Goal: Task Accomplishment & Management: Manage account settings

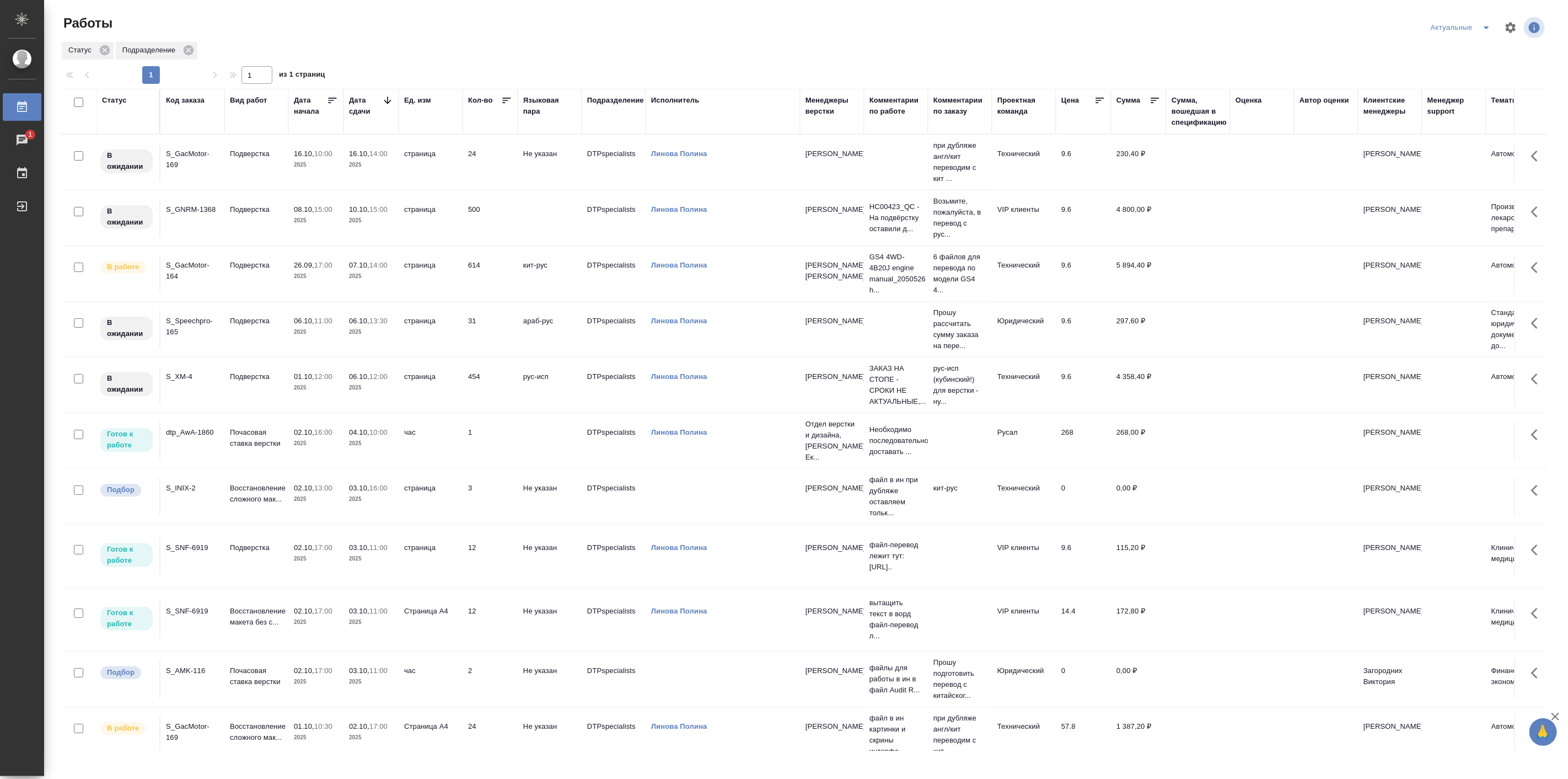
click at [300, 732] on p "2025" at bounding box center [315, 737] width 44 height 11
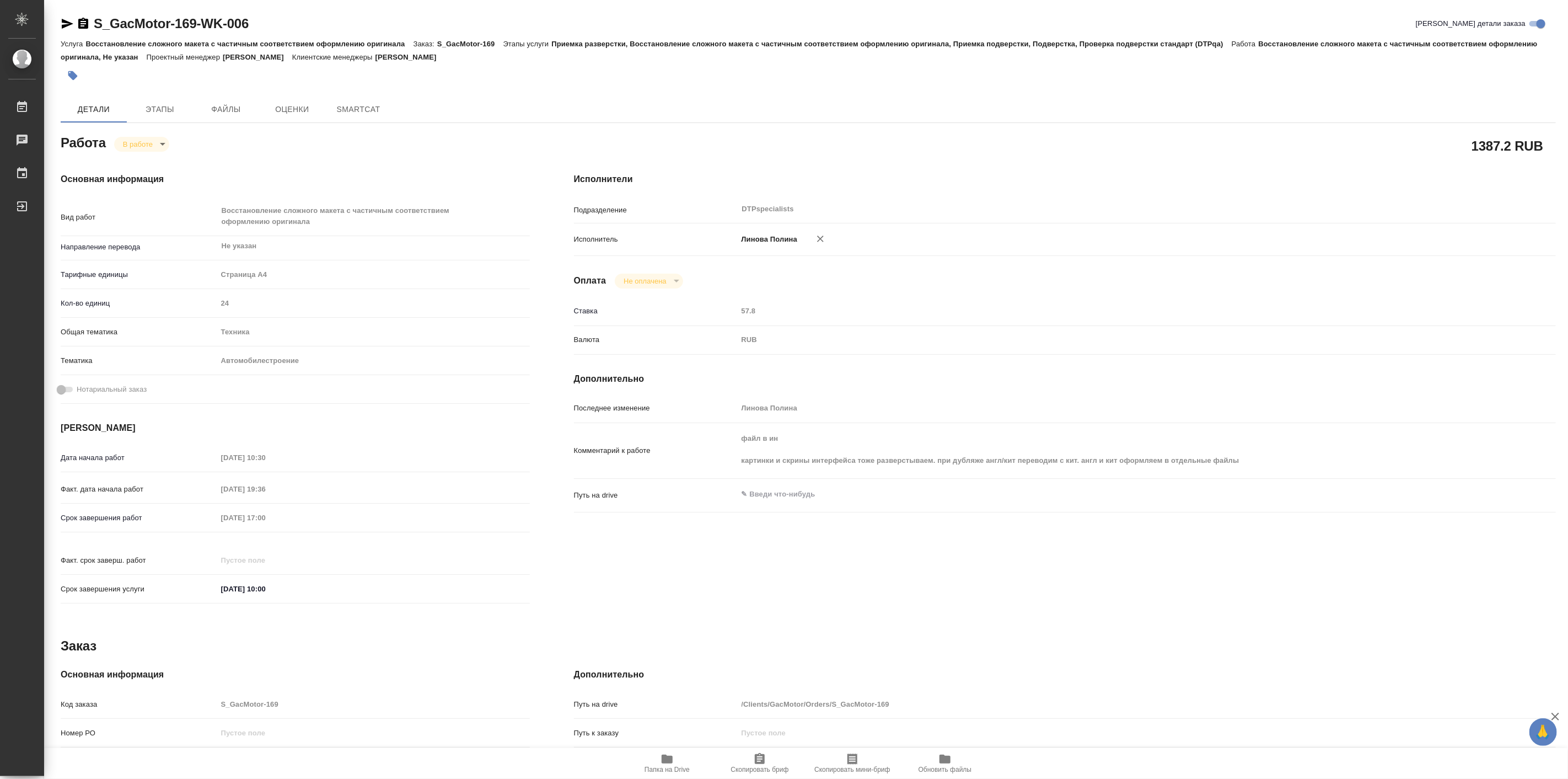
type textarea "x"
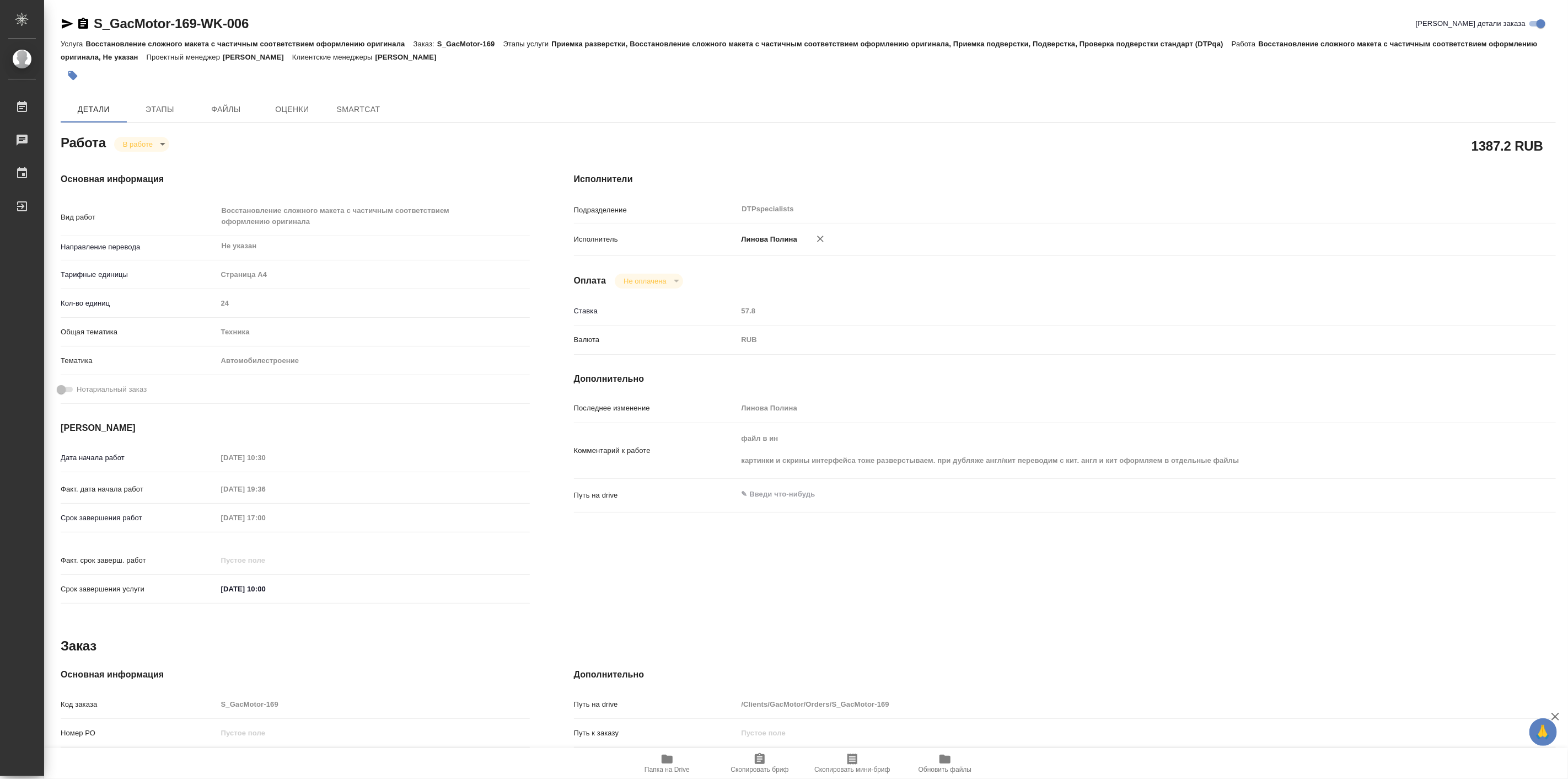
type textarea "x"
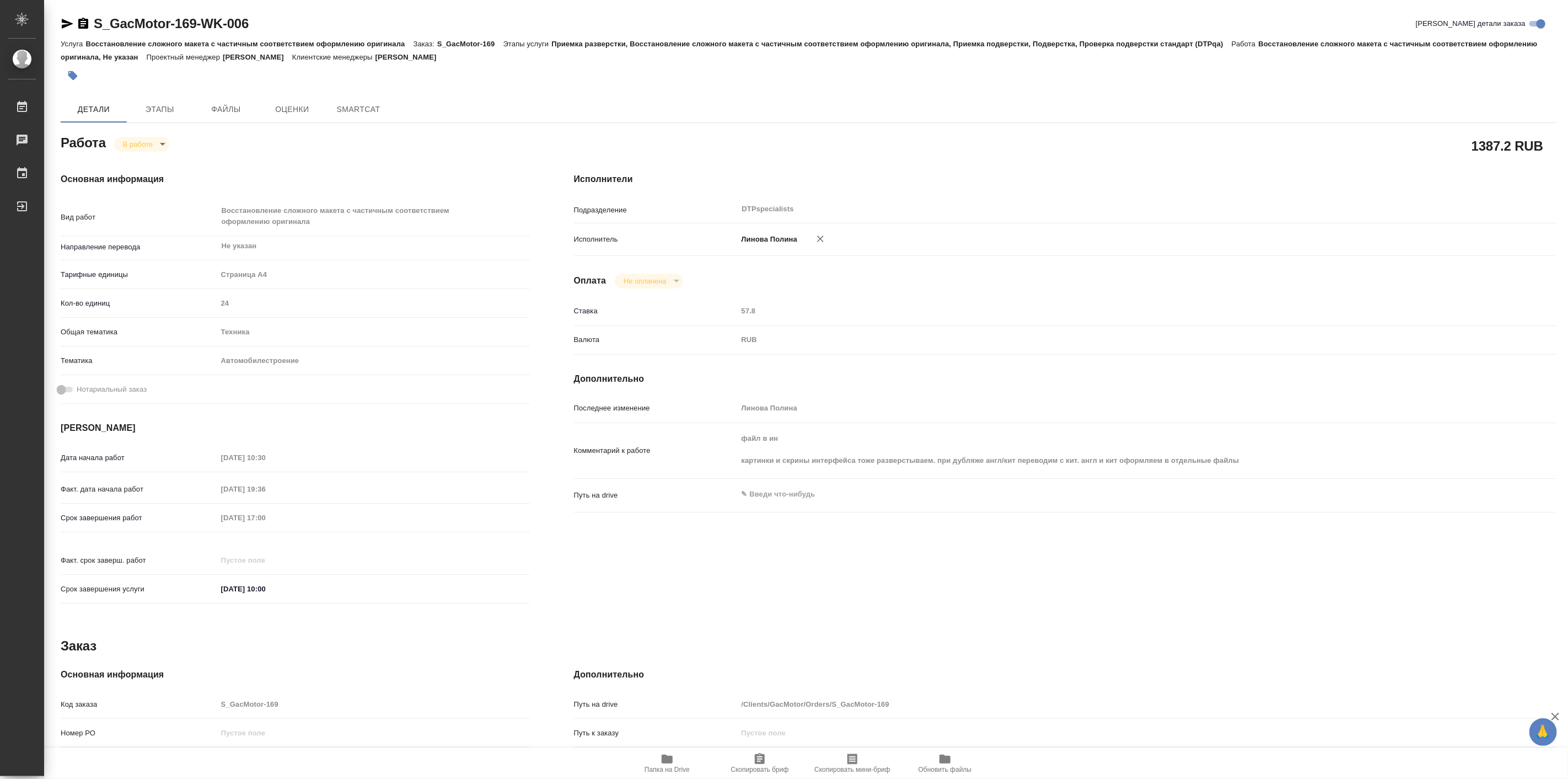
type textarea "x"
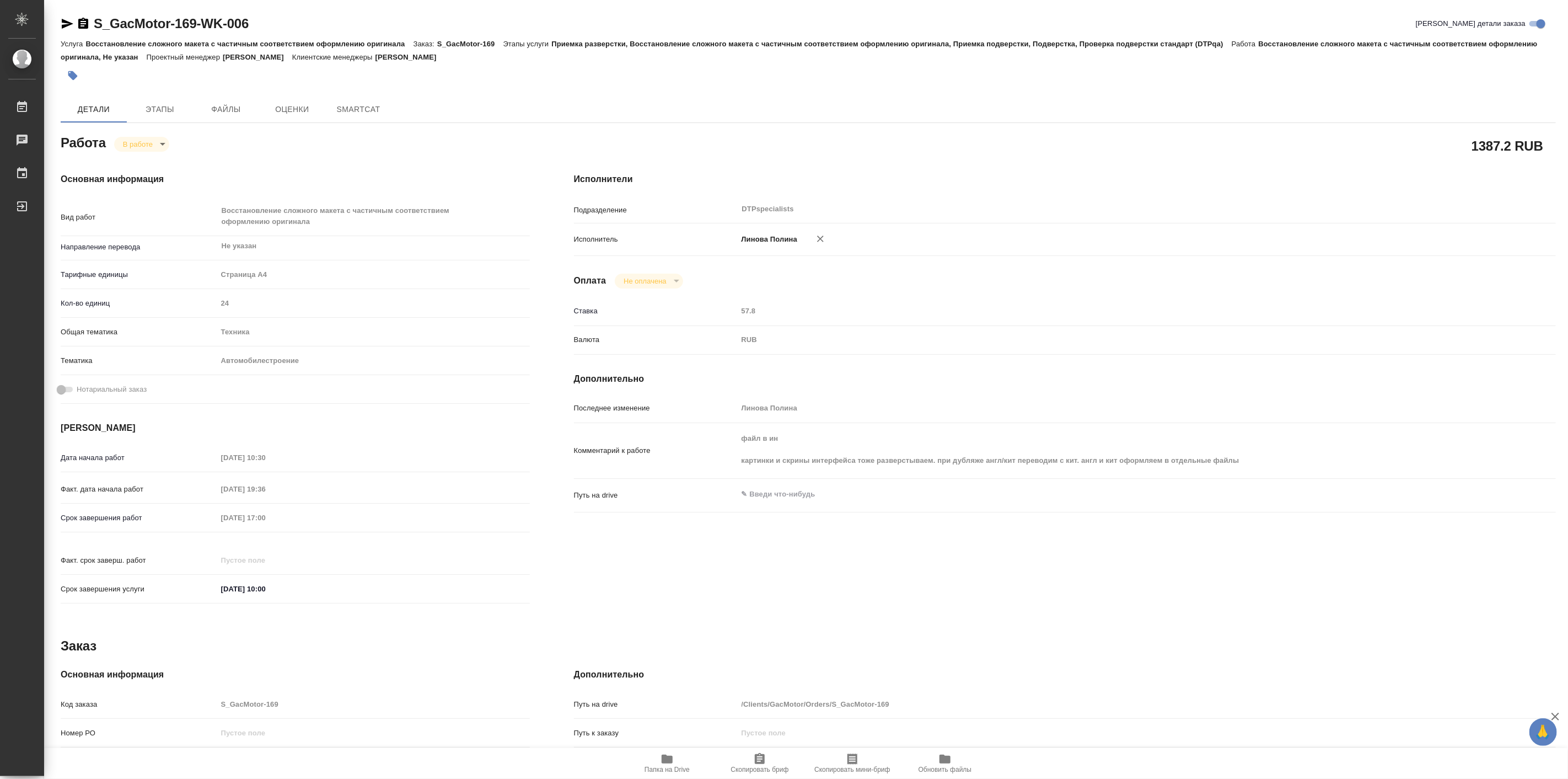
type textarea "x"
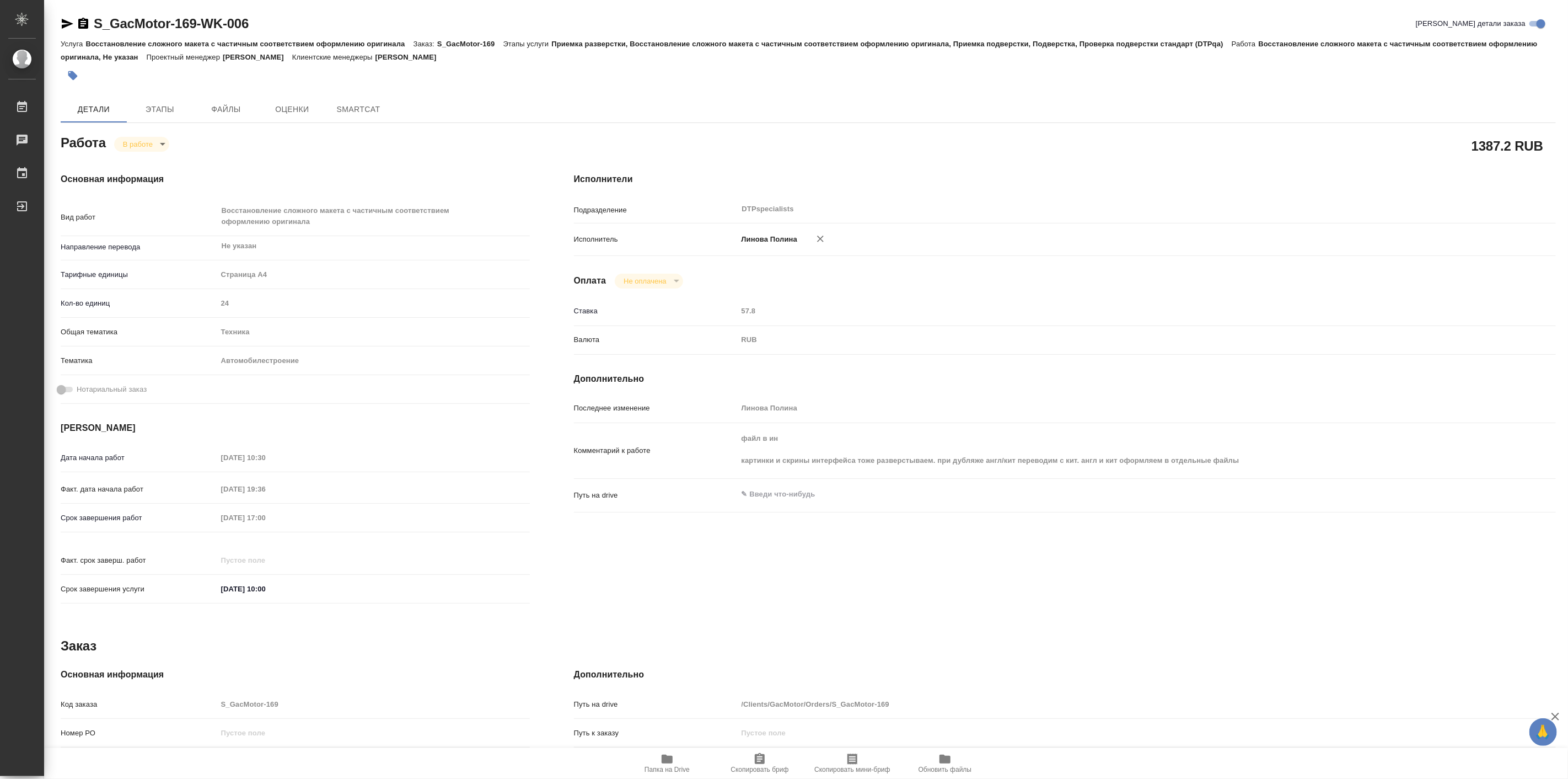
type textarea "x"
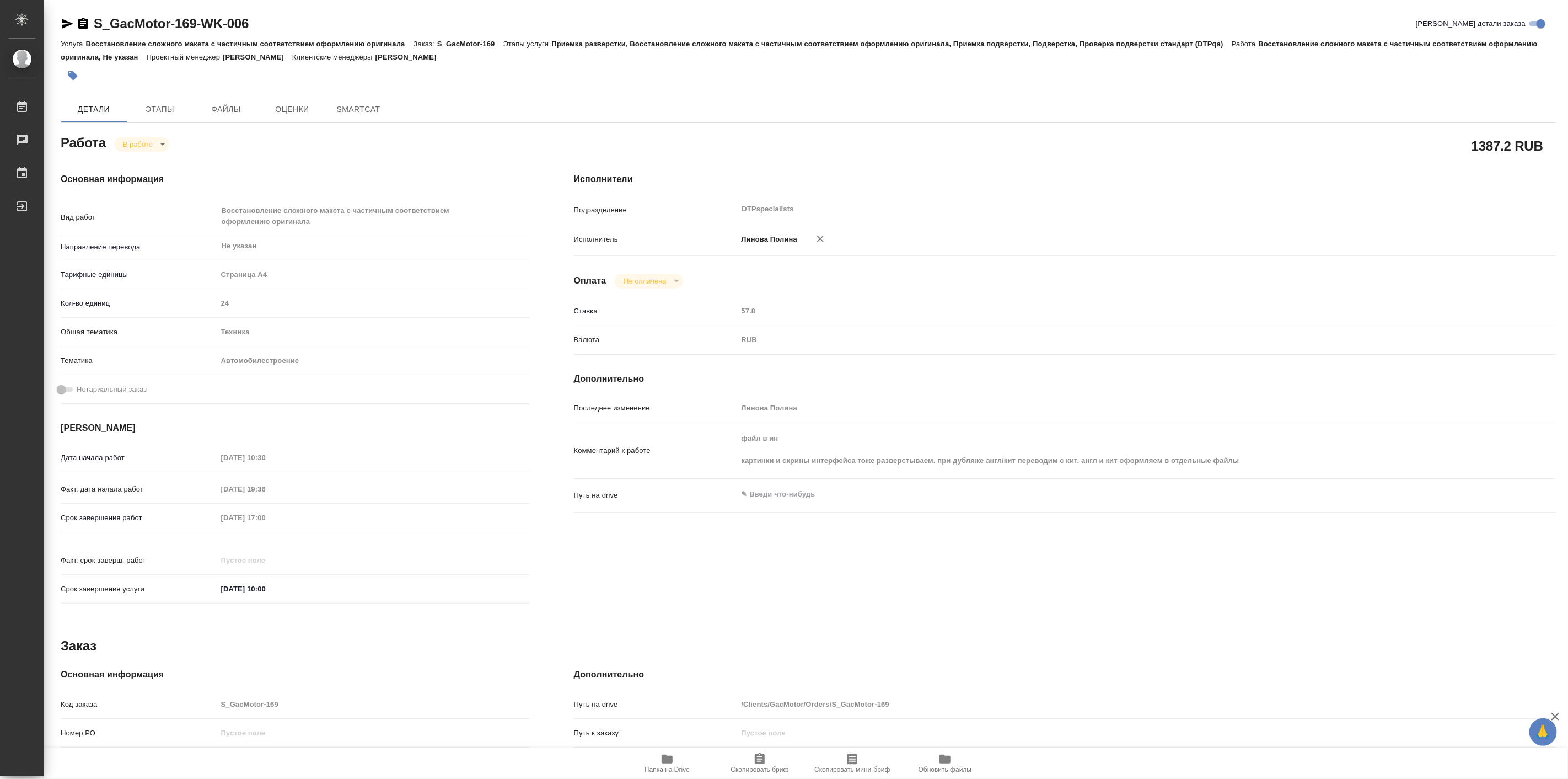
click at [668, 764] on icon "button" at bounding box center [667, 759] width 13 height 13
type textarea "x"
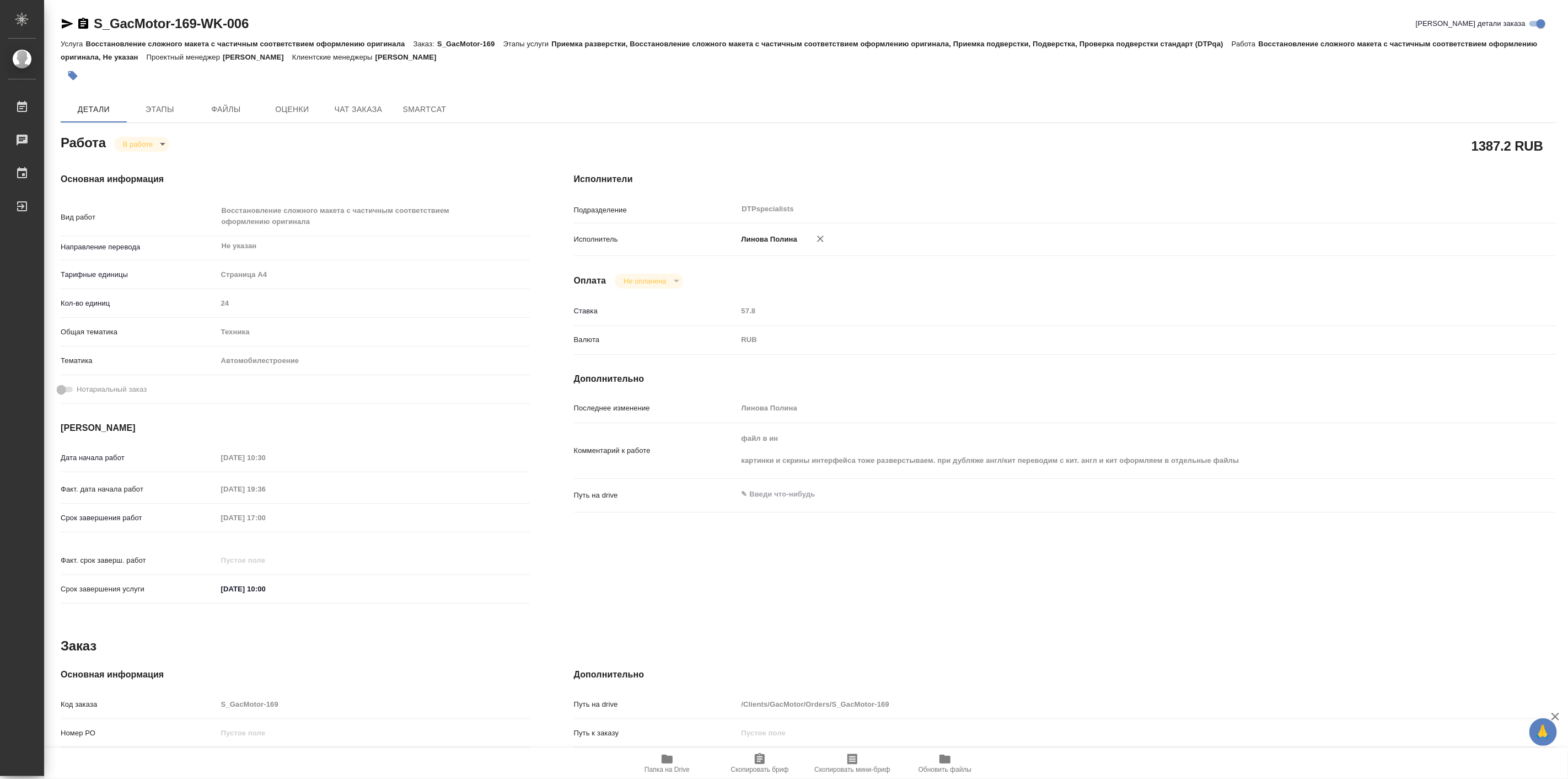
type textarea "x"
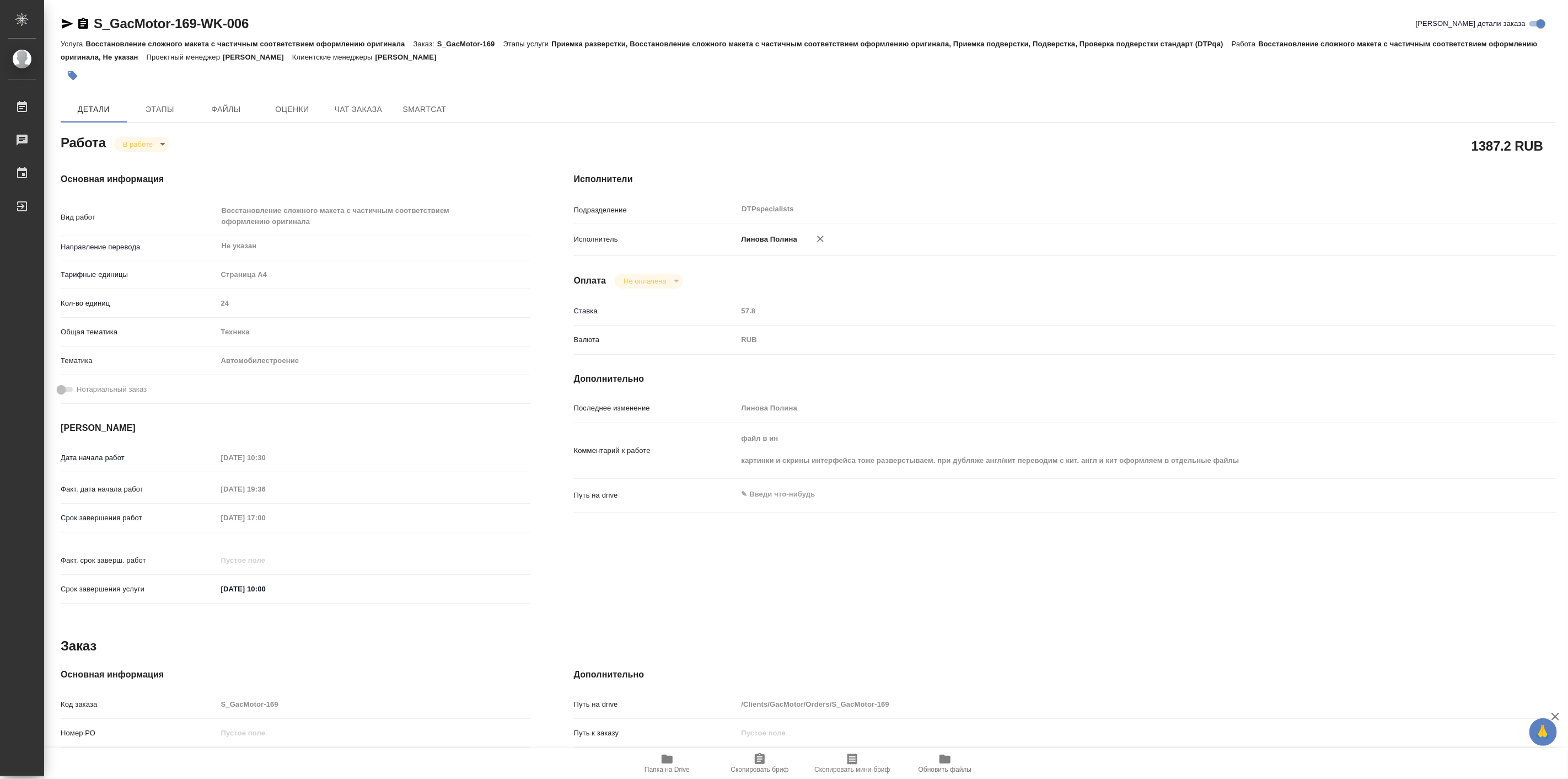
type textarea "x"
click at [657, 763] on span "Папка на Drive" at bounding box center [667, 762] width 79 height 21
click at [65, 21] on icon "button" at bounding box center [68, 24] width 12 height 10
drag, startPoint x: 262, startPoint y: 22, endPoint x: 96, endPoint y: 24, distance: 166.0
click at [96, 24] on div "S_GacMotor-169-WK-006 Кратко детали заказа" at bounding box center [808, 23] width 1495 height 17
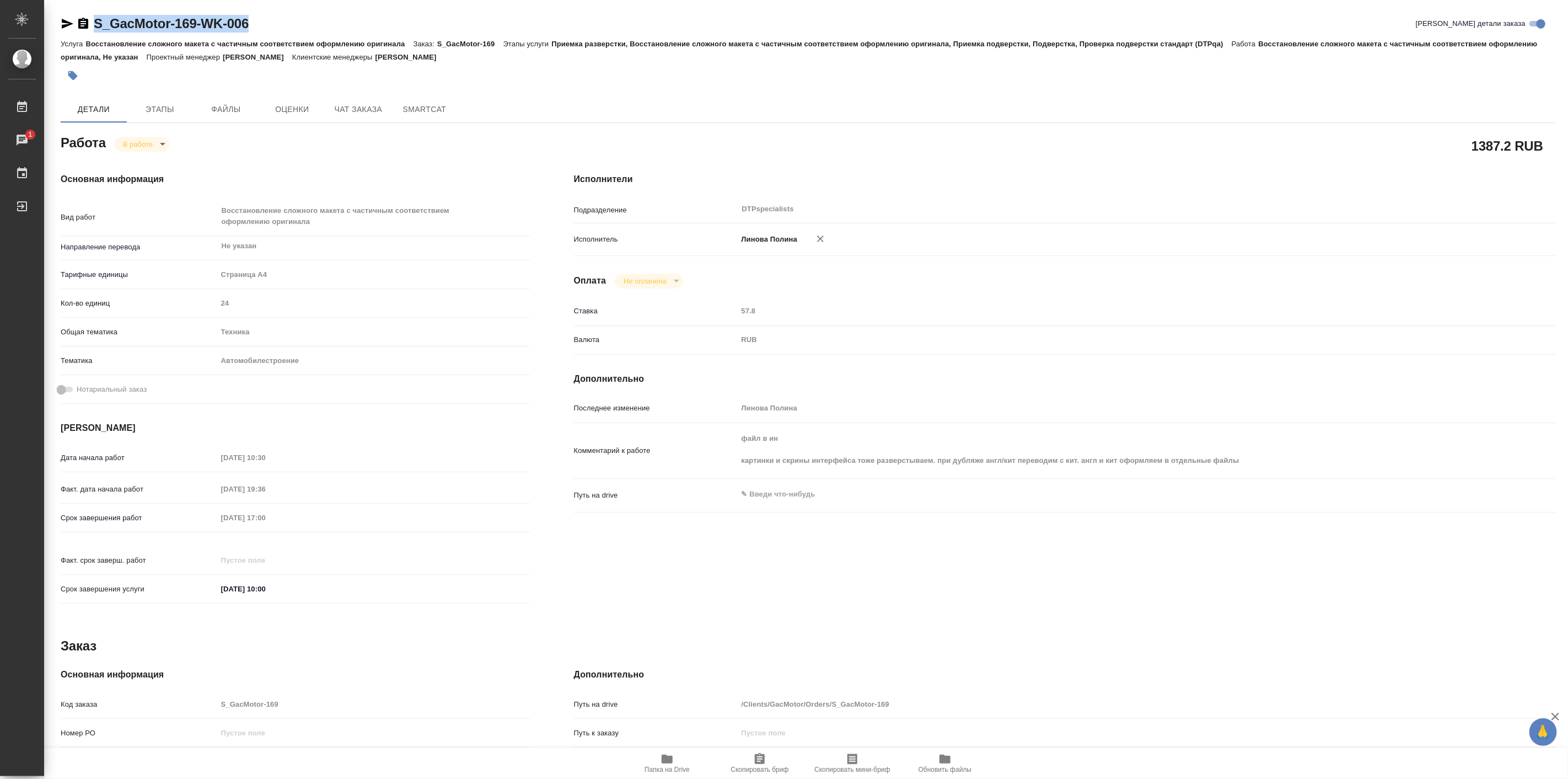
copy link "S_GacMotor-169-WK-006"
click at [673, 762] on icon "button" at bounding box center [667, 759] width 13 height 13
click at [666, 768] on span "Папка на Drive" at bounding box center [666, 769] width 45 height 7
click at [156, 145] on body "🙏 .cls-1 fill:#fff; AWATERA Linova Polina Работы 1 Чаты График Выйти S_GacMotor…" at bounding box center [784, 390] width 1568 height 779
click at [161, 164] on button "Выполнен" at bounding box center [142, 163] width 40 height 12
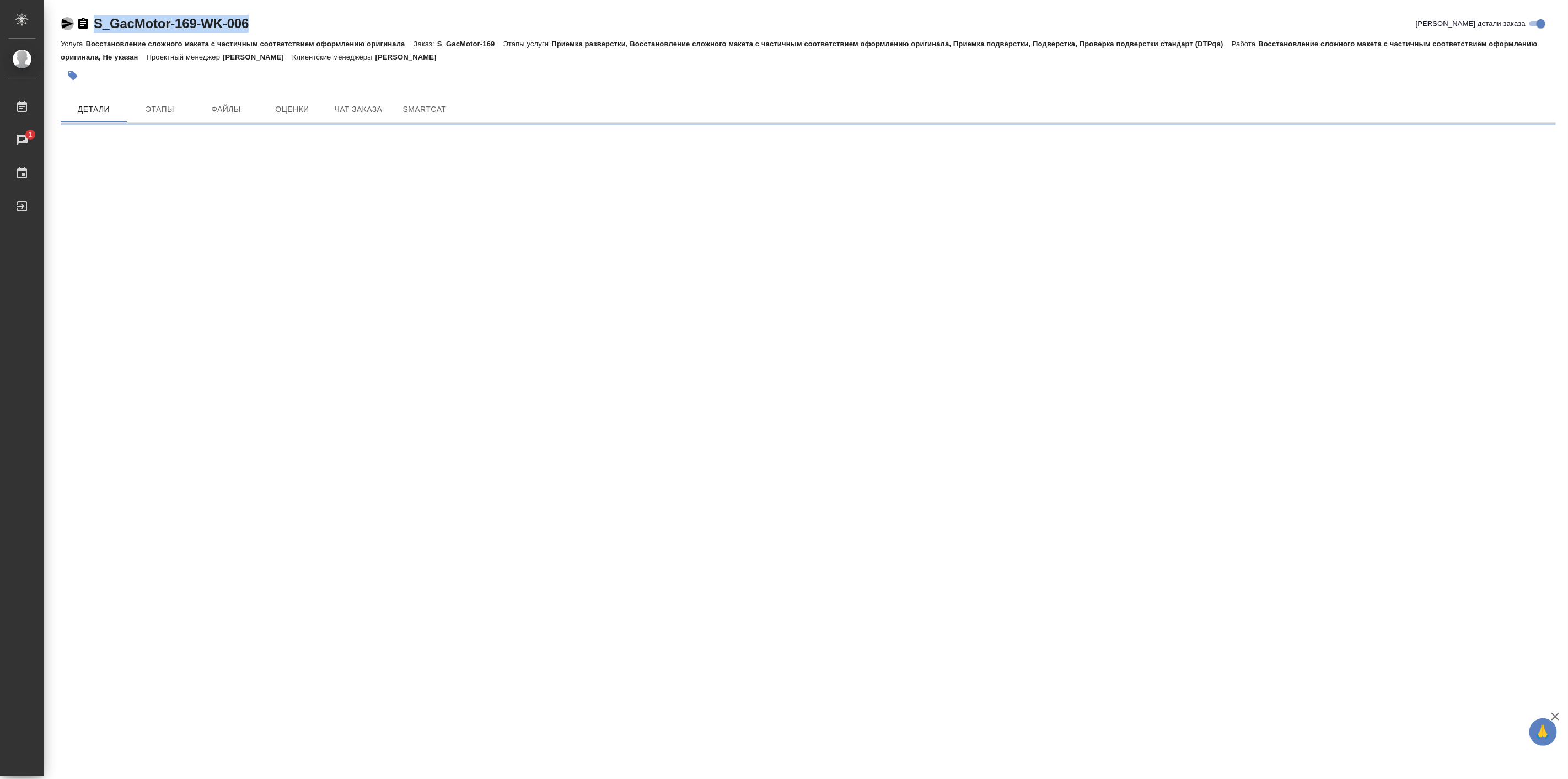
click at [69, 19] on icon "button" at bounding box center [68, 24] width 13 height 13
copy link "S_GacMotor-169-WK-006"
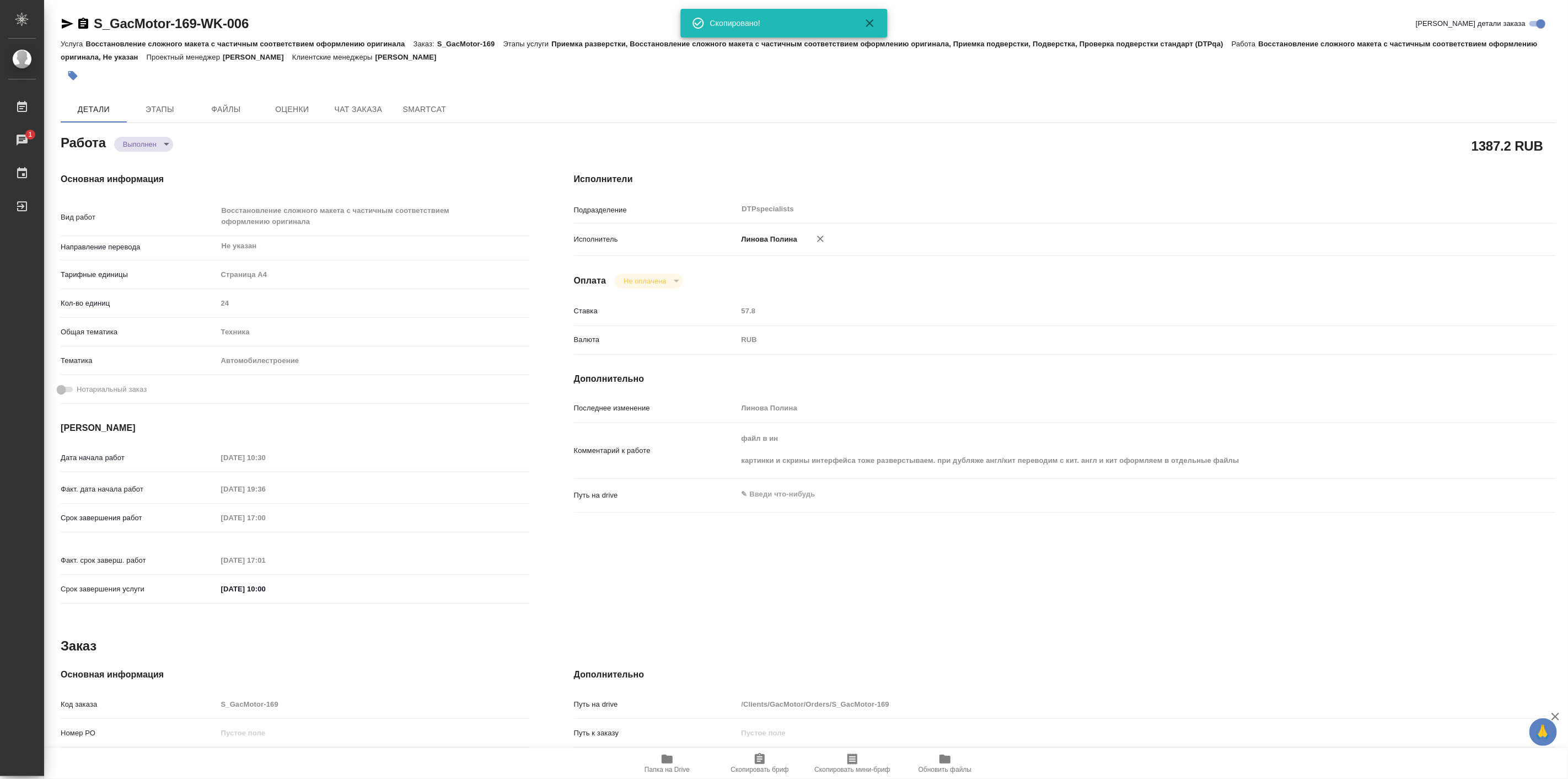
type textarea "x"
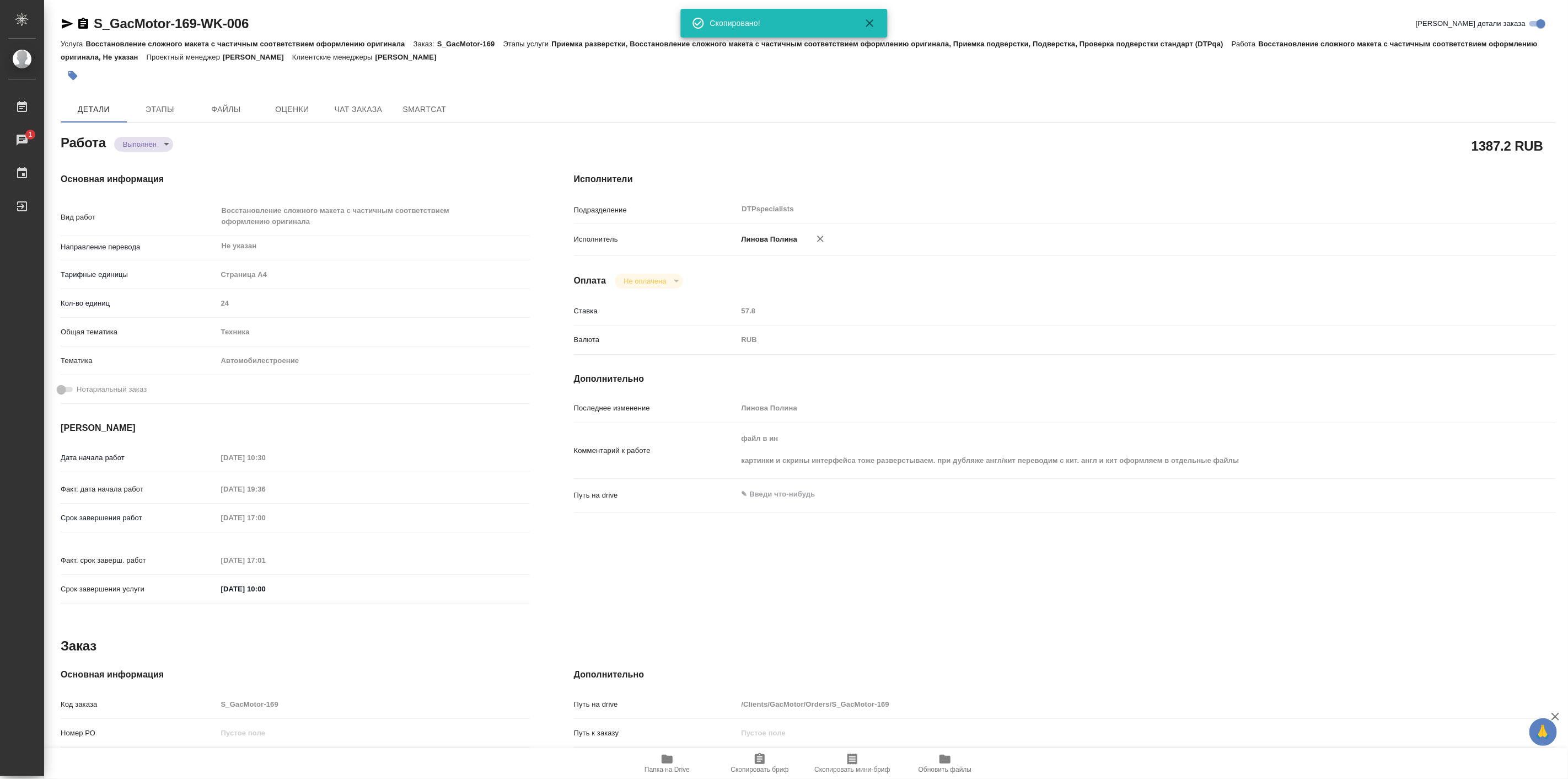
scroll to position [184, 0]
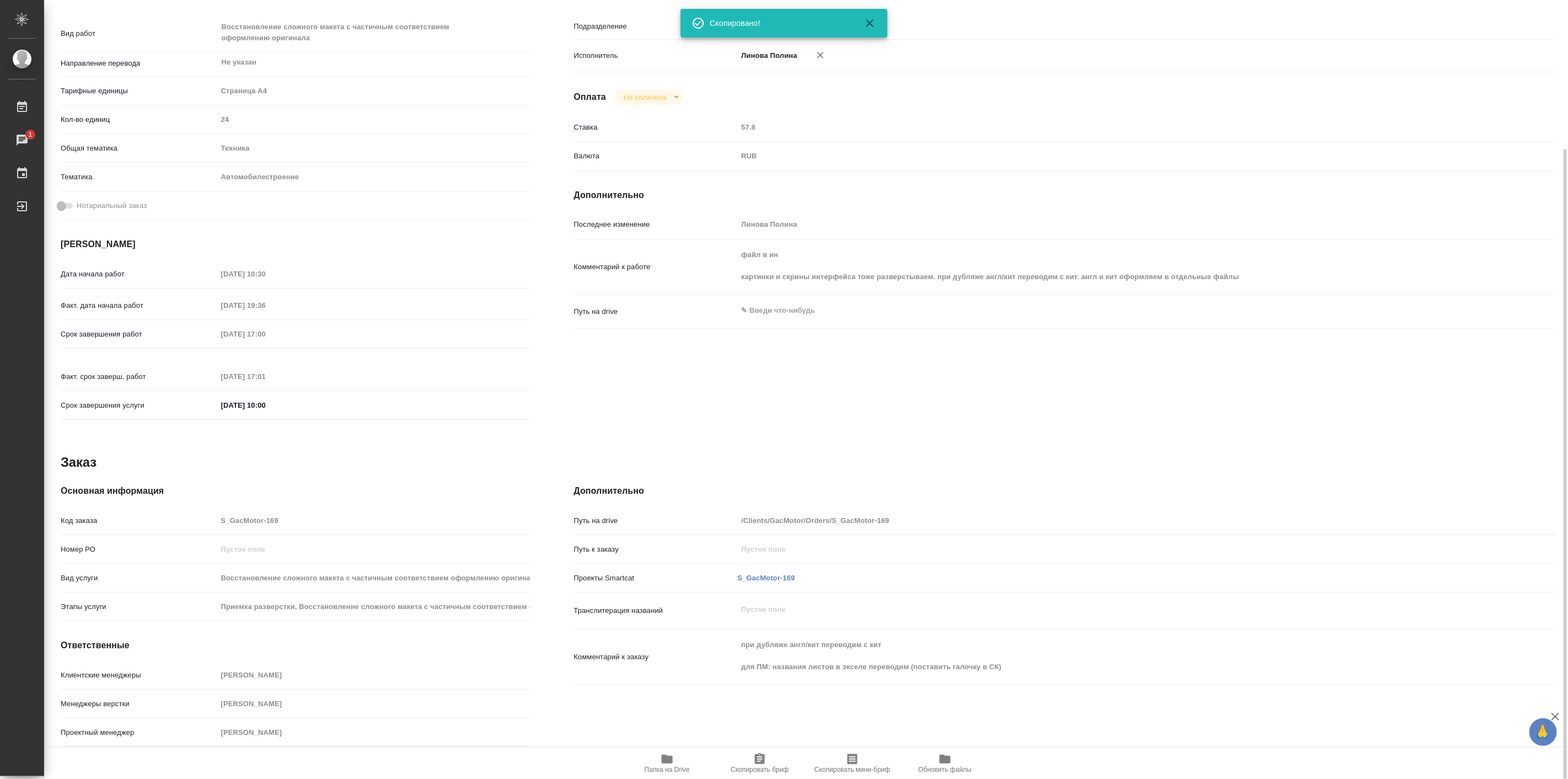
type textarea "x"
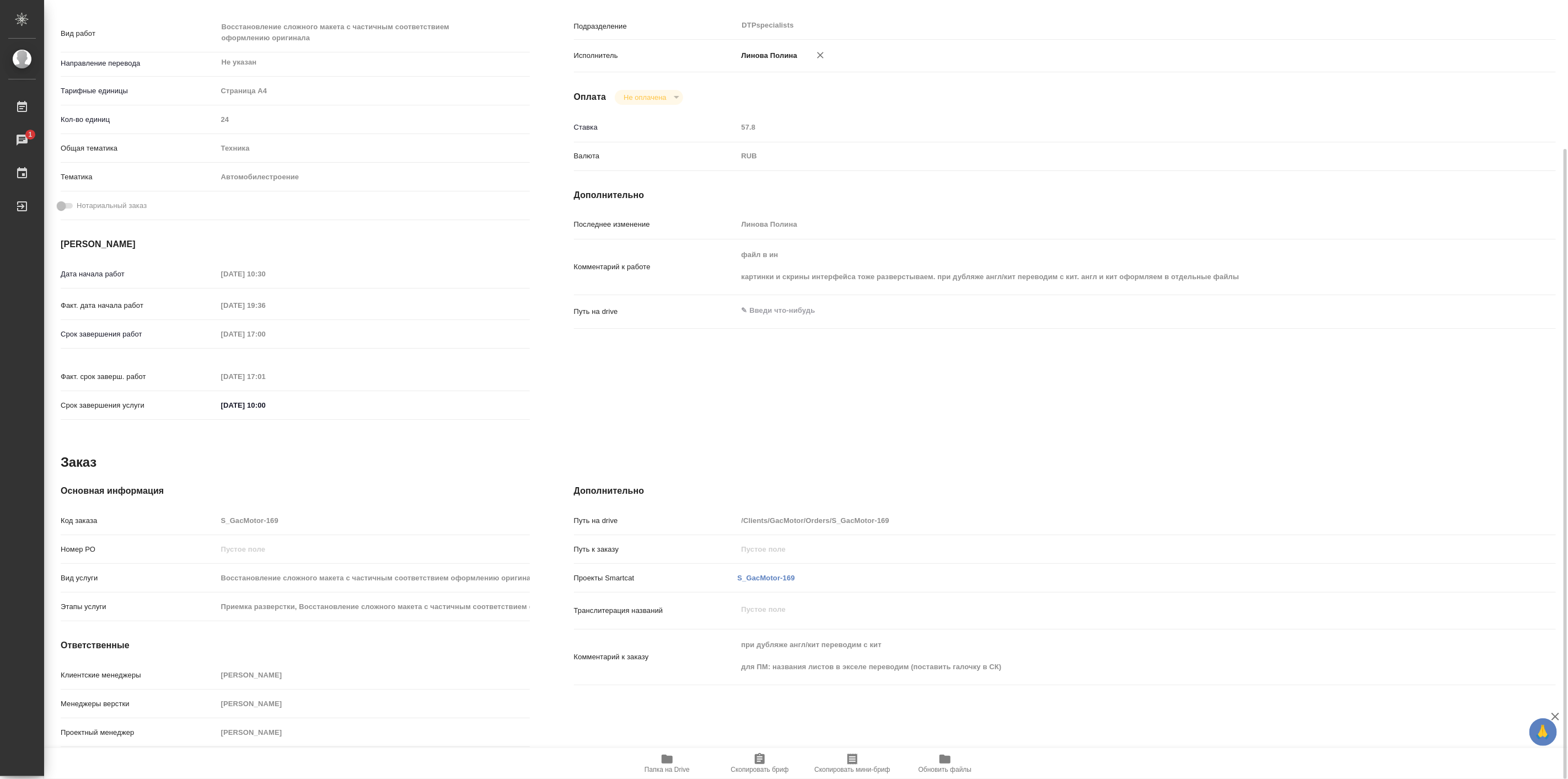
type textarea "x"
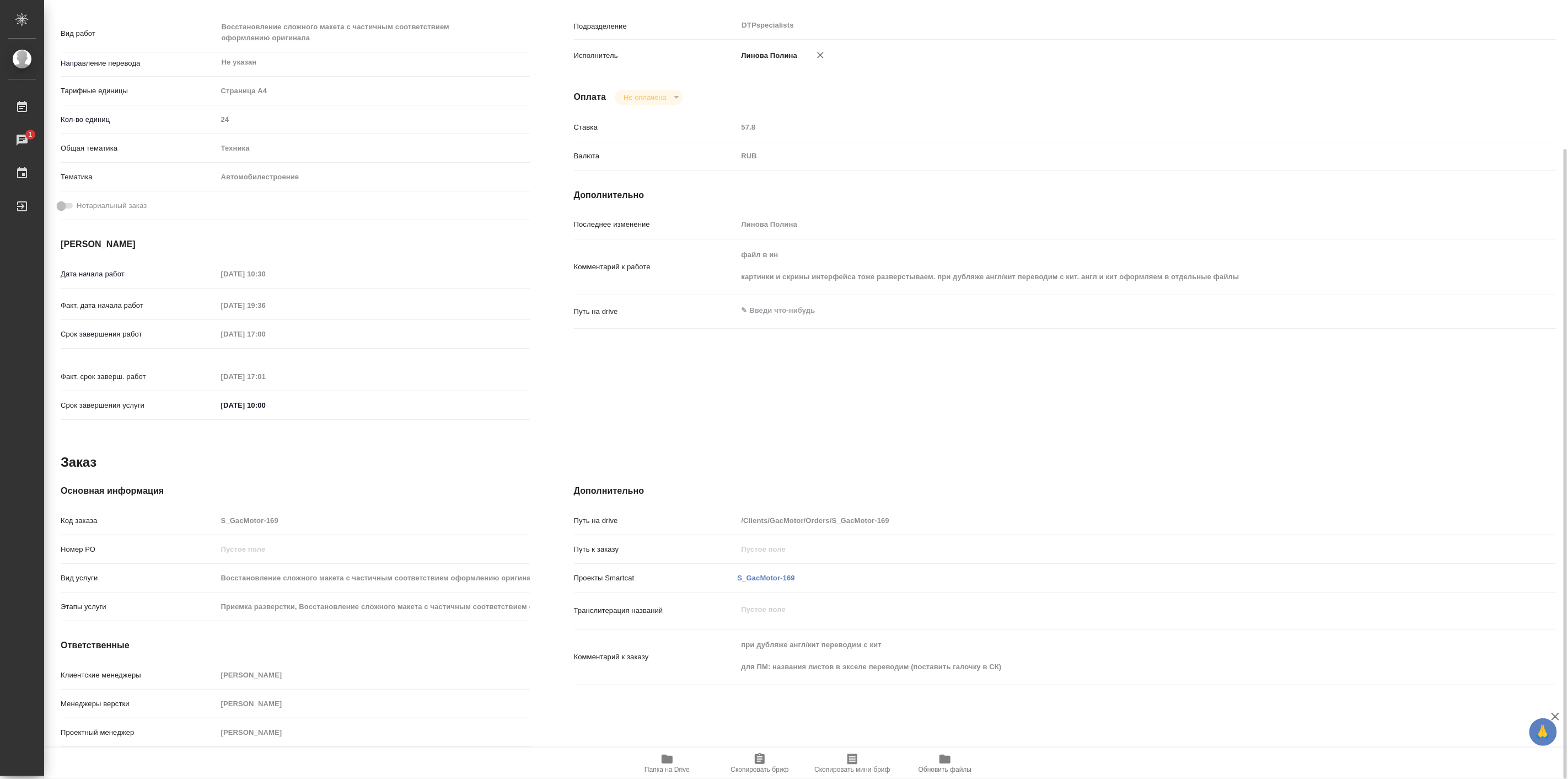
type textarea "x"
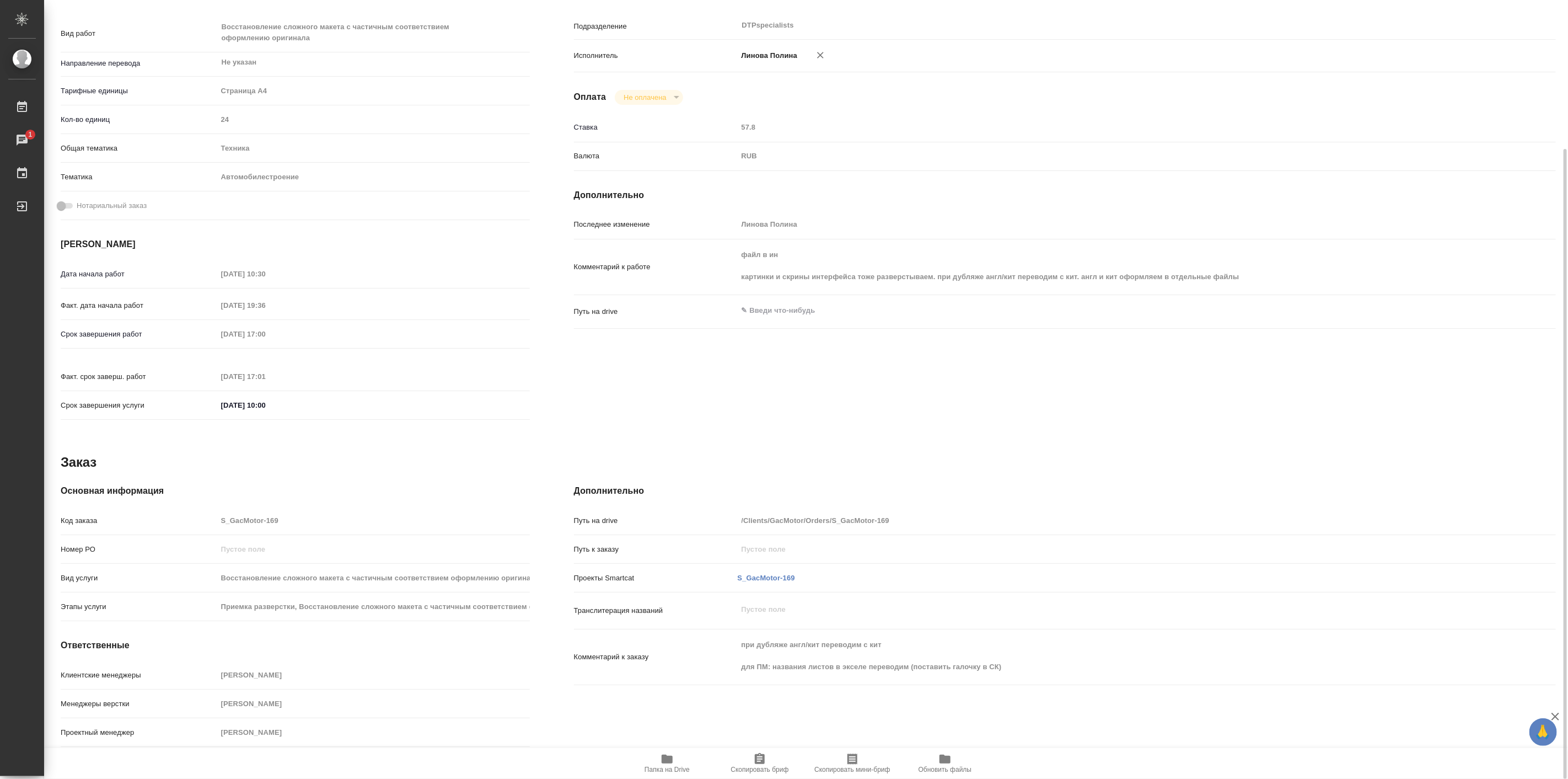
click at [1289, 186] on div "Исполнители Подразделение DTPspecialists ​ Исполнитель Линова Полина Оплата Не …" at bounding box center [1065, 208] width 1026 height 482
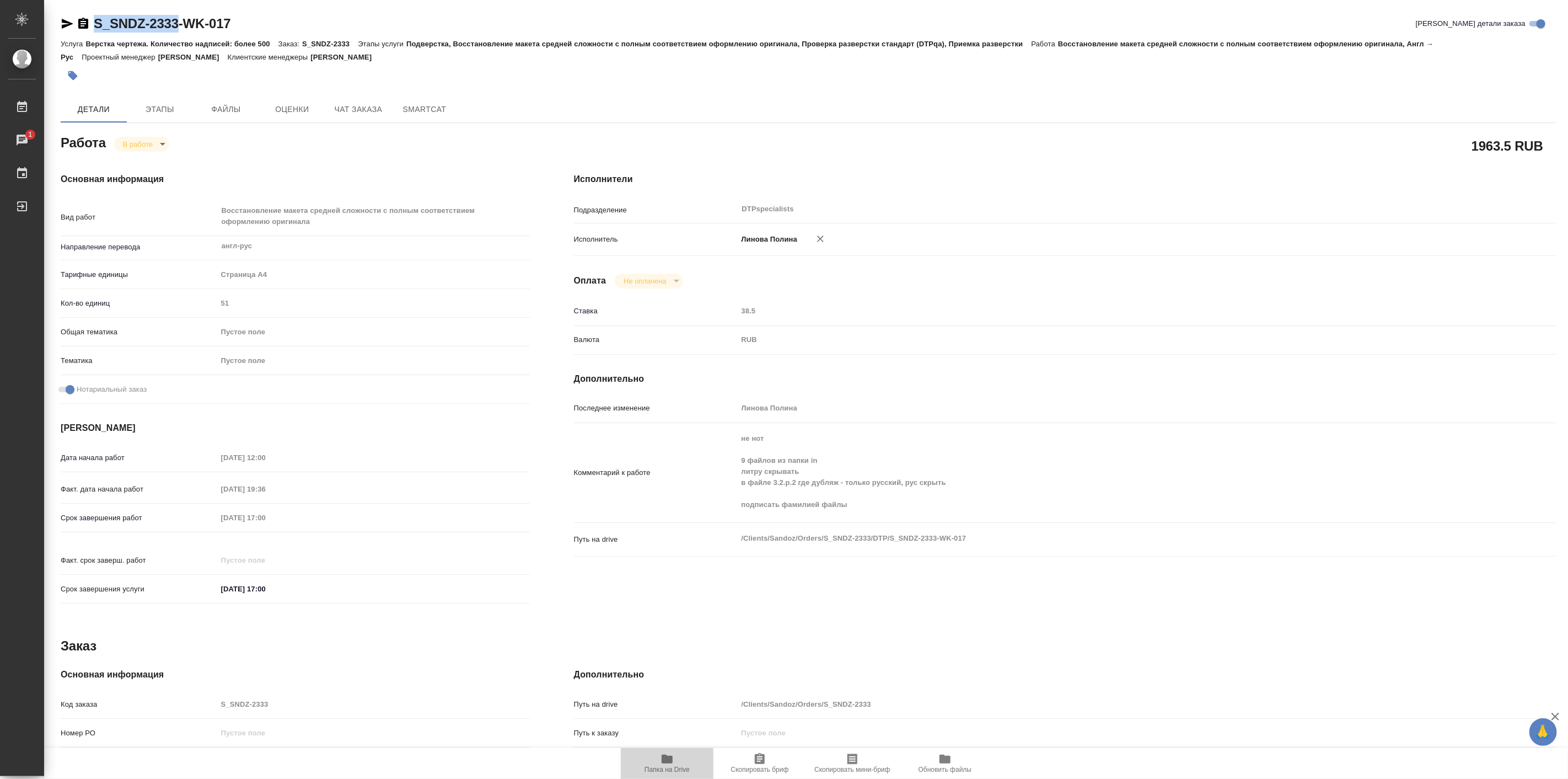
click at [664, 762] on icon "button" at bounding box center [666, 758] width 11 height 9
